Goal: Browse casually: Explore the website without a specific task or goal

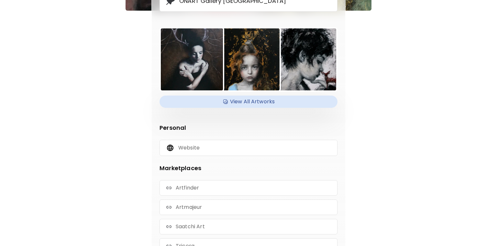
scroll to position [70, 0]
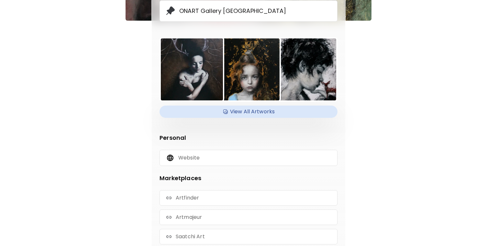
click at [236, 111] on h4 "View All Artworks" at bounding box center [248, 112] width 170 height 10
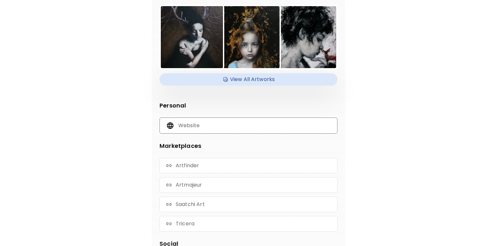
scroll to position [135, 0]
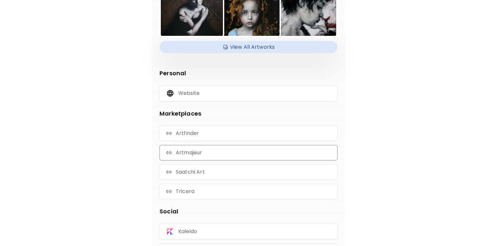
click at [190, 154] on p "Artmajeur" at bounding box center [189, 152] width 26 height 7
click at [190, 170] on p "Saatchi Art" at bounding box center [190, 172] width 29 height 7
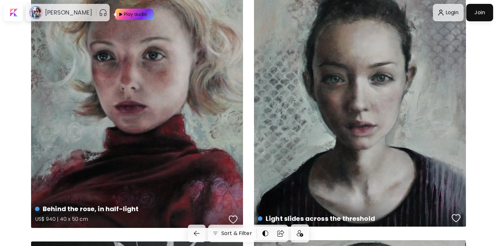
scroll to position [97, 0]
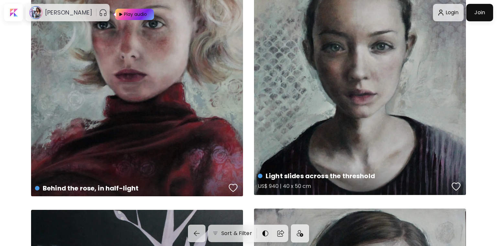
click at [330, 126] on div "Light slides across the threshold US$ 940 | 40 x 50 cm" at bounding box center [360, 61] width 212 height 267
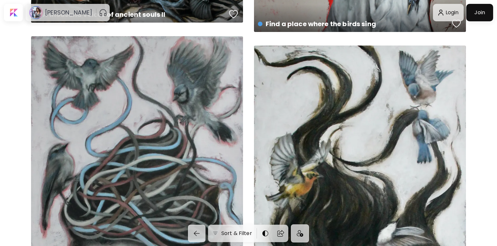
scroll to position [2361, 0]
